Goal: Transaction & Acquisition: Purchase product/service

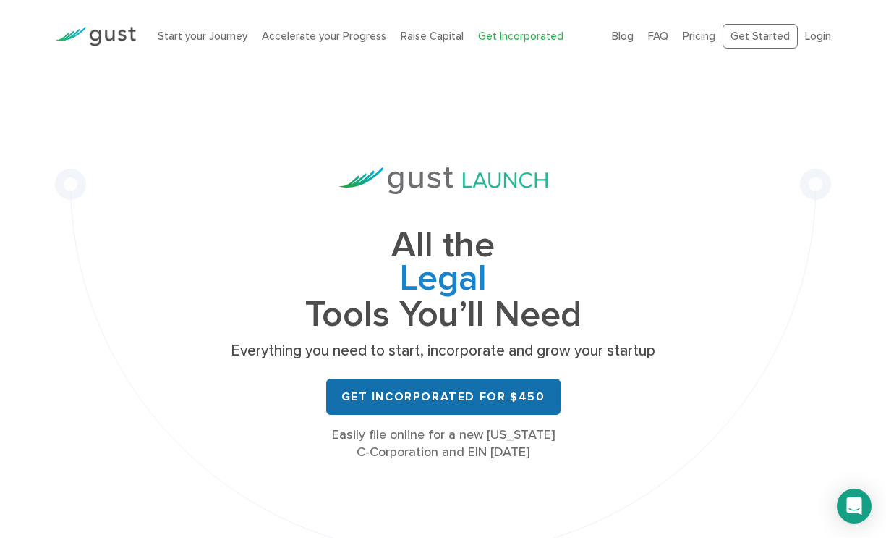
click at [452, 401] on link "Get Incorporated for $450" at bounding box center [443, 396] width 234 height 36
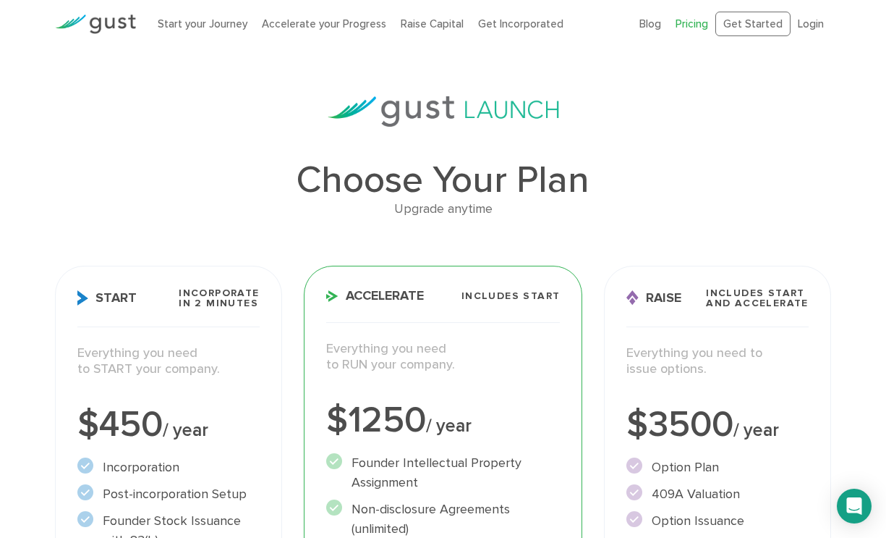
scroll to position [34, 0]
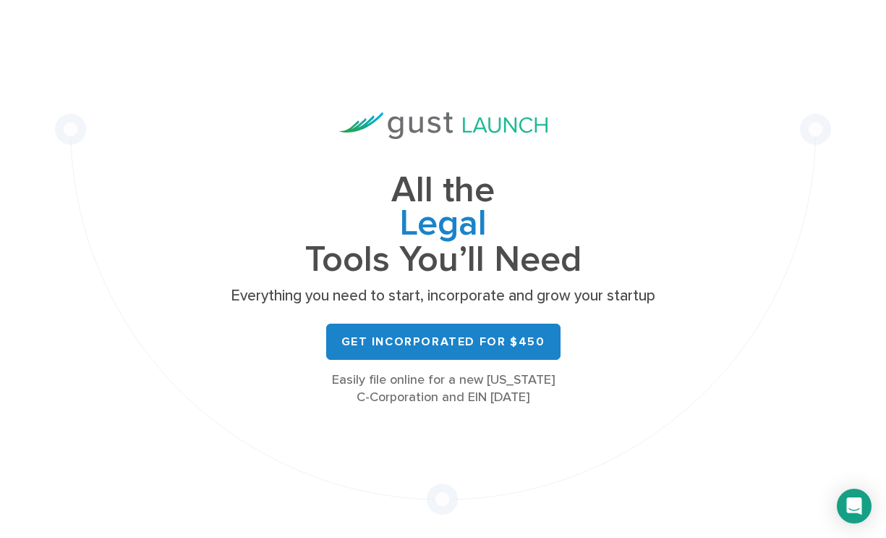
scroll to position [63, 0]
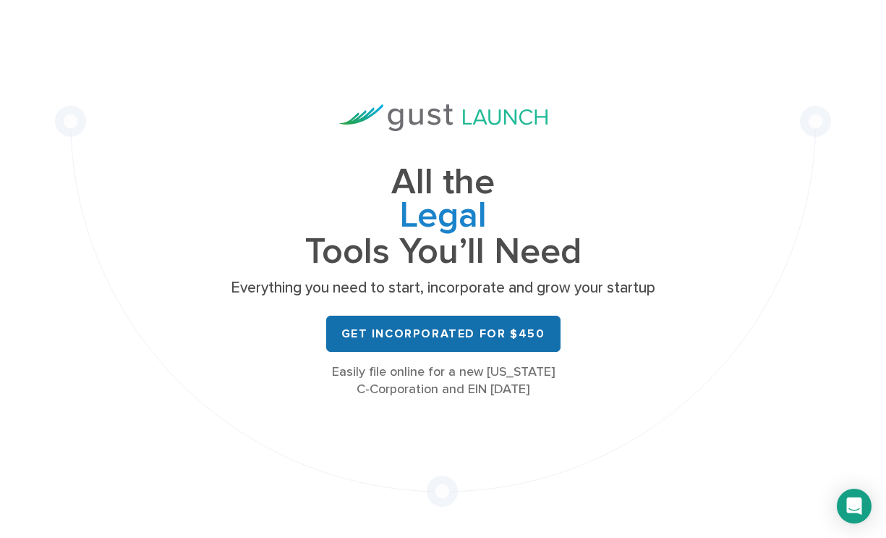
click at [402, 329] on link "Get Incorporated for $450" at bounding box center [443, 333] width 234 height 36
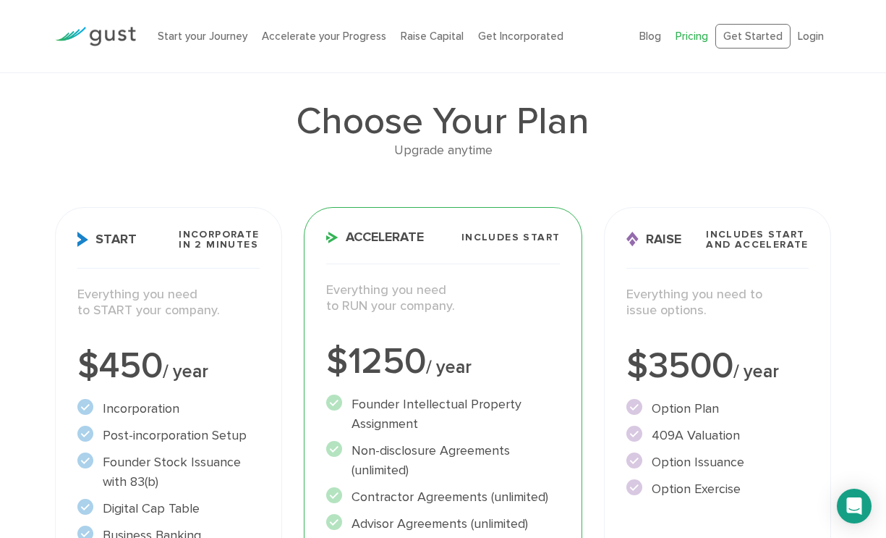
scroll to position [139, 0]
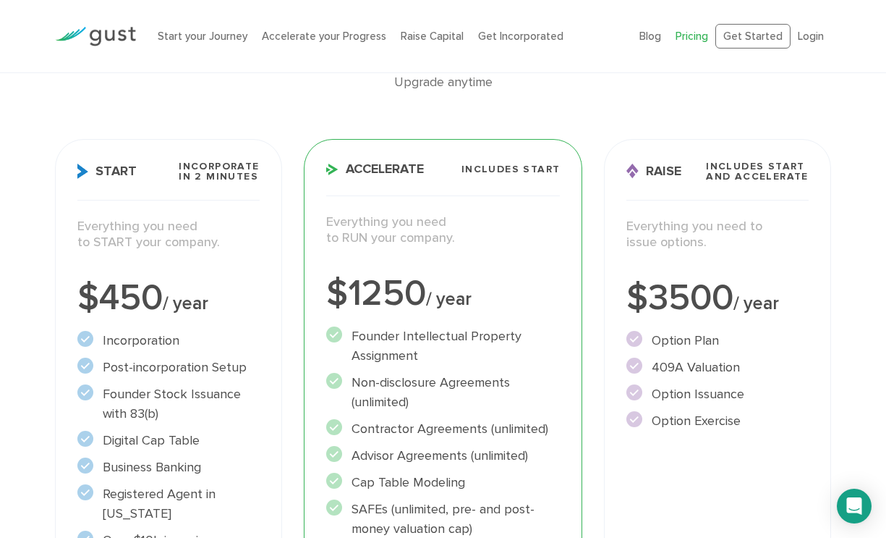
click at [209, 349] on li "Incorporation" at bounding box center [168, 341] width 182 height 20
click at [154, 274] on div "Start Incorporate in 2 Minutes Everything you need to START your company. $450 …" at bounding box center [168, 455] width 226 height 632
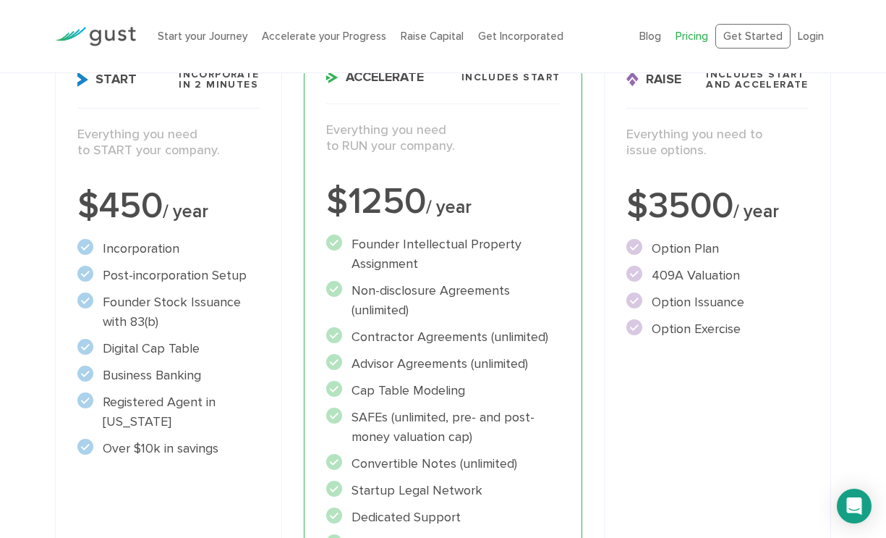
scroll to position [294, 0]
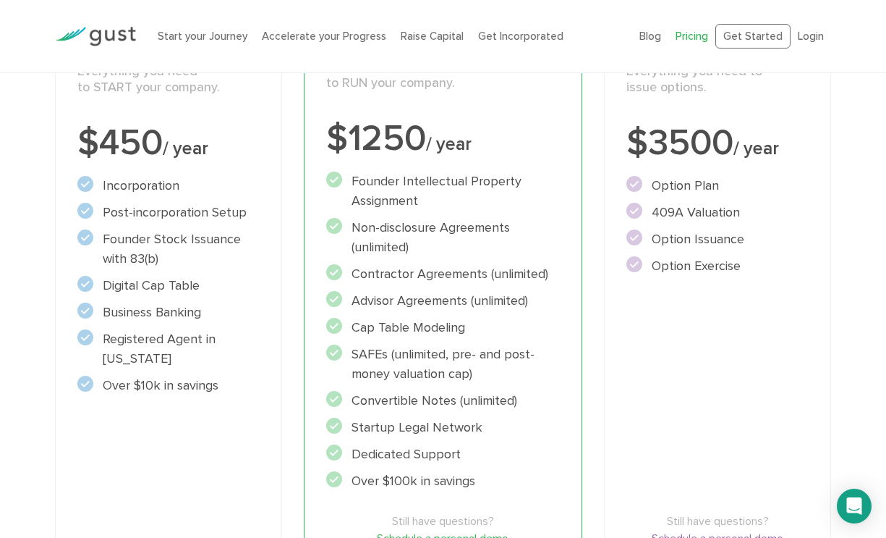
click at [140, 287] on li "Digital Cap Table" at bounding box center [168, 286] width 182 height 20
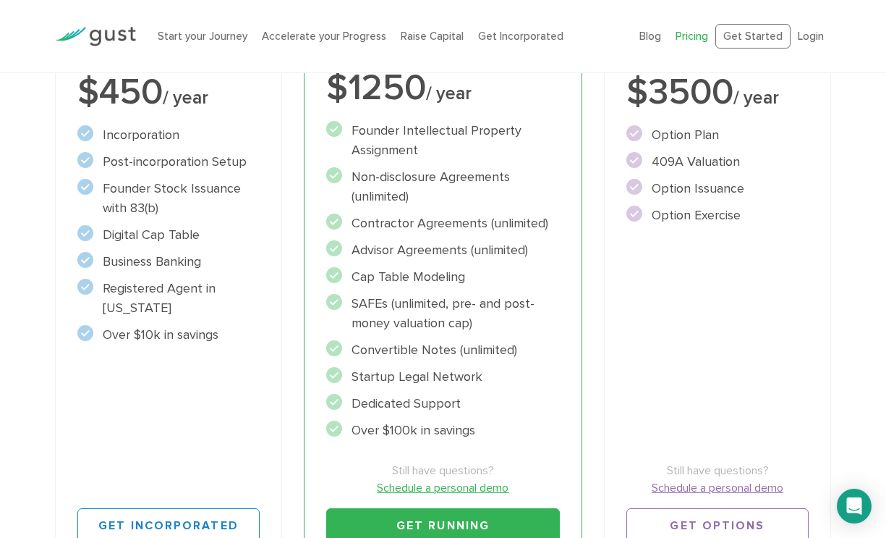
scroll to position [349, 0]
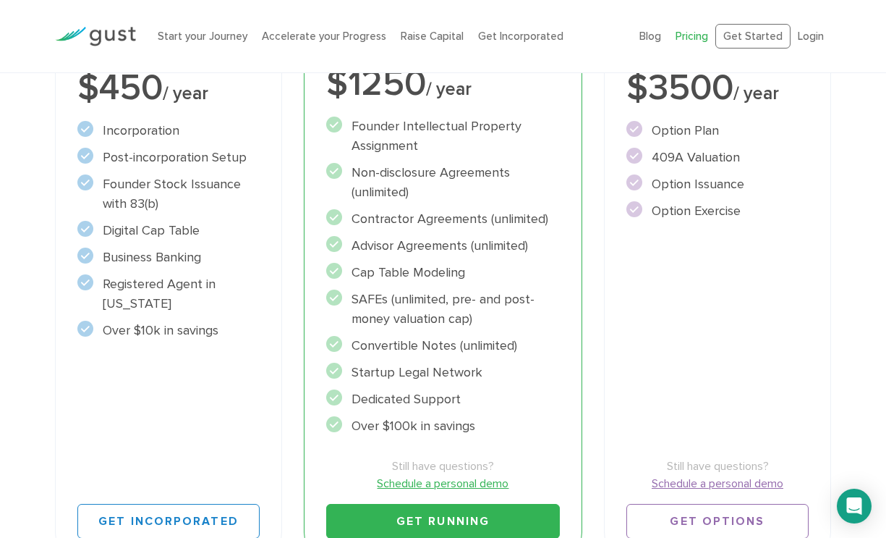
click at [70, 412] on div "Start Incorporate in 2 Minutes Everything you need to START your company. $450 …" at bounding box center [168, 245] width 226 height 632
drag, startPoint x: 243, startPoint y: 346, endPoint x: 162, endPoint y: 109, distance: 250.8
click at [161, 108] on div "Start Incorporate in 2 Minutes Everything you need to START your company. $450 …" at bounding box center [168, 245] width 226 height 632
drag, startPoint x: 78, startPoint y: 80, endPoint x: 250, endPoint y: 341, distance: 312.3
click at [250, 341] on div "Start Incorporate in 2 Minutes Everything you need to START your company. $450 …" at bounding box center [168, 245] width 226 height 632
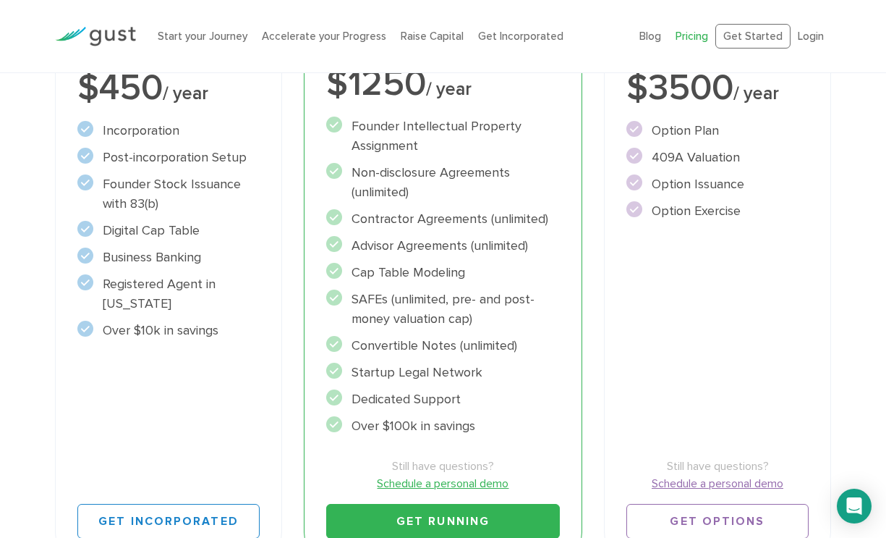
click at [240, 340] on div "Start Incorporate in 2 Minutes Everything you need to START your company. $450 …" at bounding box center [168, 245] width 226 height 632
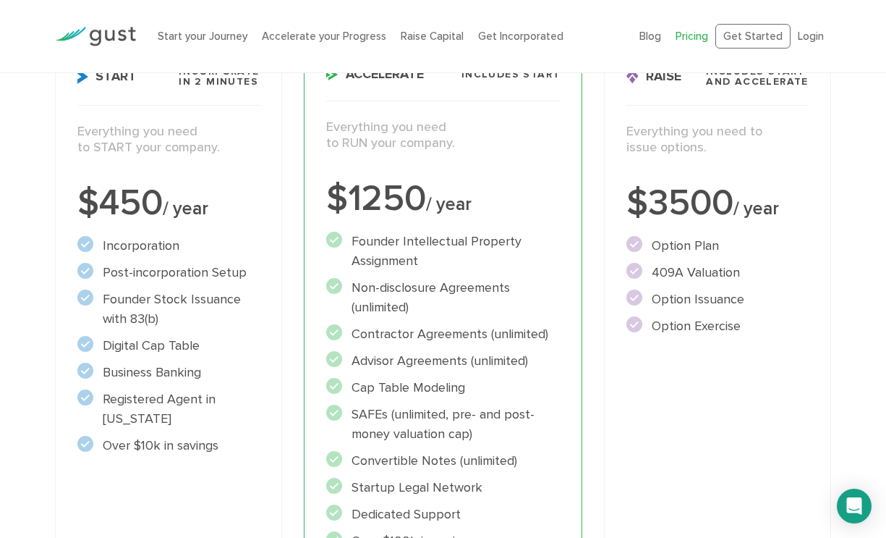
scroll to position [206, 0]
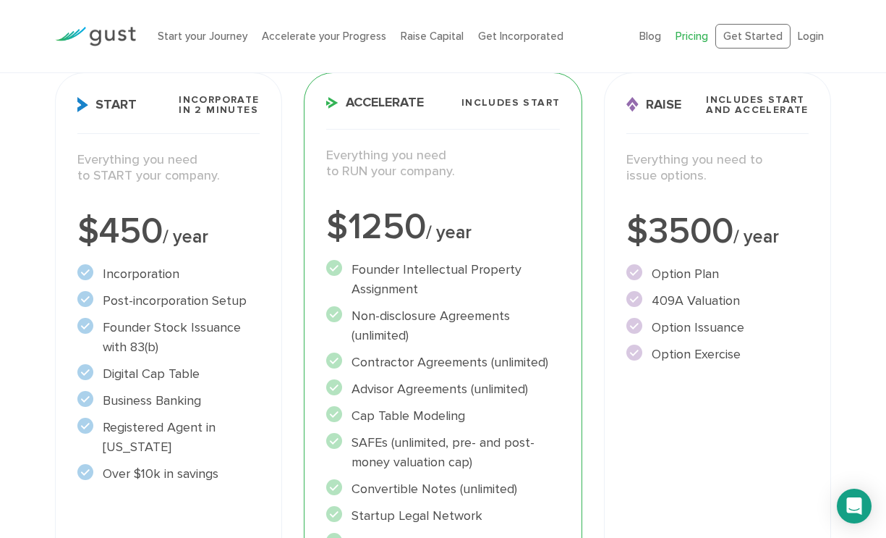
click at [128, 249] on div "$450 / year" at bounding box center [168, 231] width 182 height 36
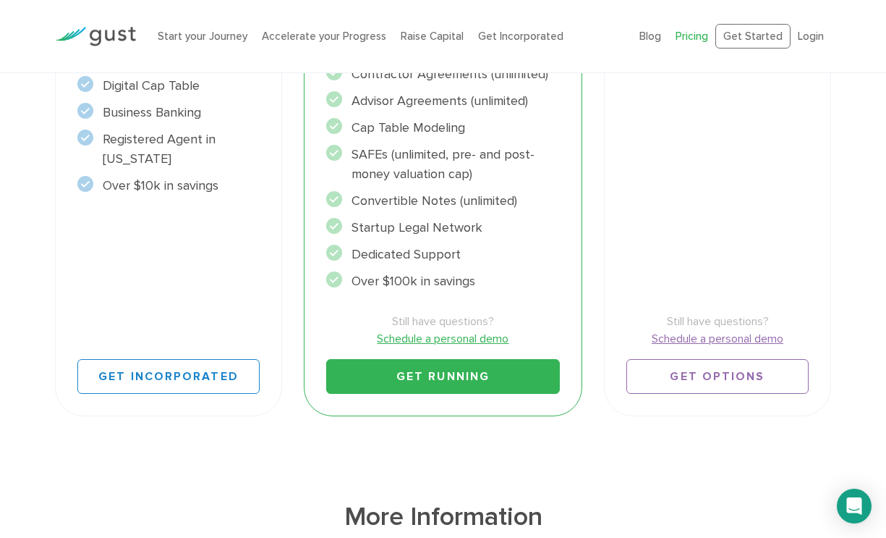
scroll to position [590, 0]
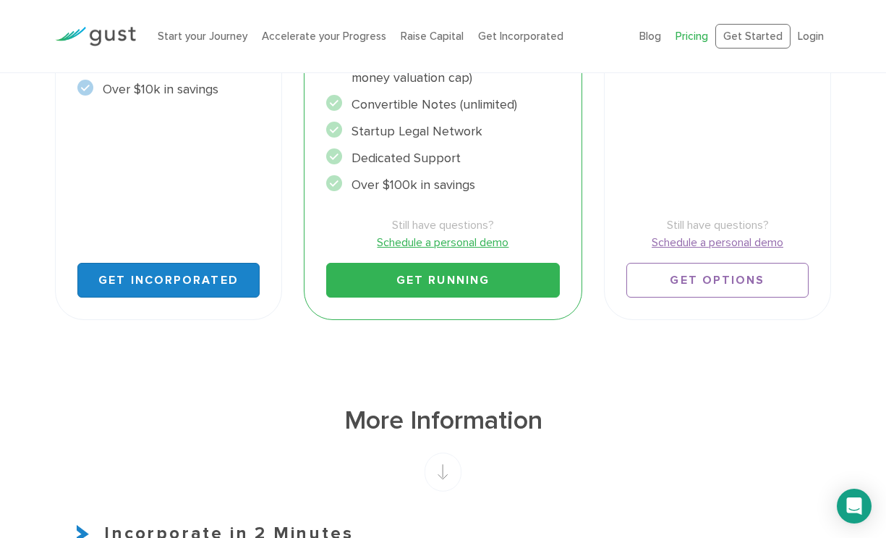
click at [134, 271] on link "Get Incorporated" at bounding box center [168, 280] width 182 height 35
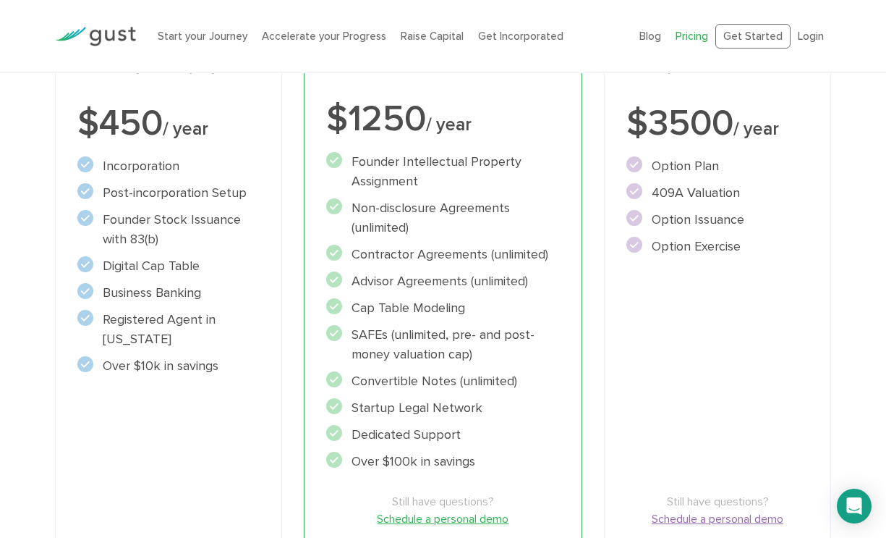
scroll to position [391, 0]
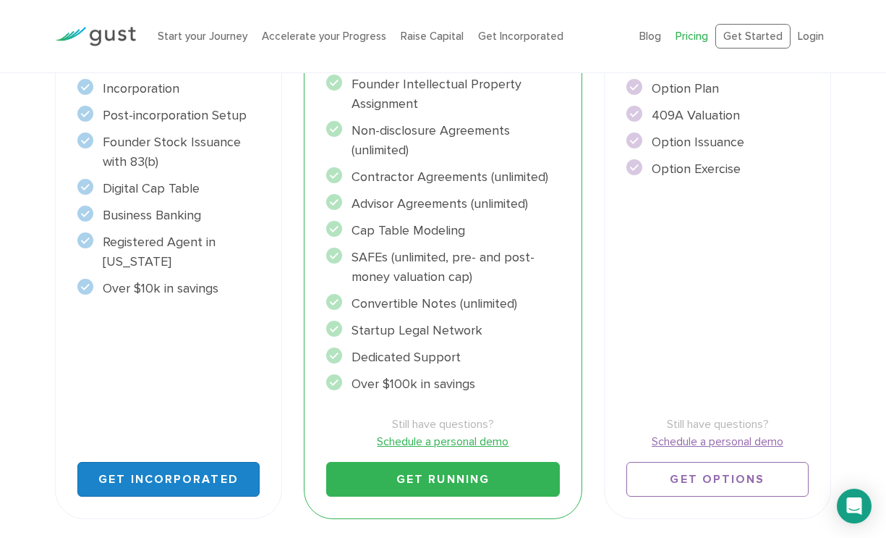
click at [221, 471] on link "Get Incorporated" at bounding box center [168, 479] width 182 height 35
